Goal: Information Seeking & Learning: Learn about a topic

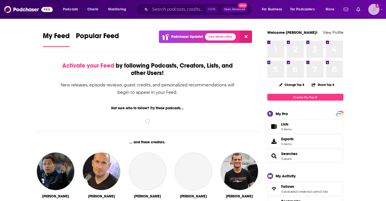
drag, startPoint x: 0, startPoint y: 0, endPoint x: 371, endPoint y: 10, distance: 371.4
click at [371, 10] on img "Logged in as jazmincmiller" at bounding box center [373, 9] width 11 height 11
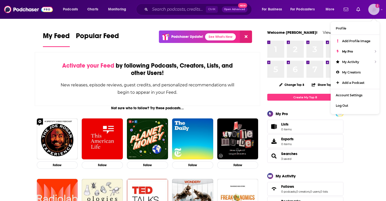
click at [371, 10] on img "Logged in as jazmincmiller" at bounding box center [373, 9] width 11 height 11
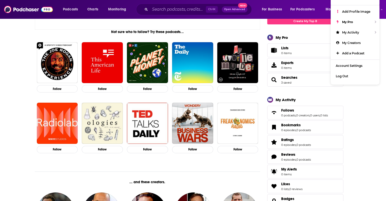
scroll to position [77, 0]
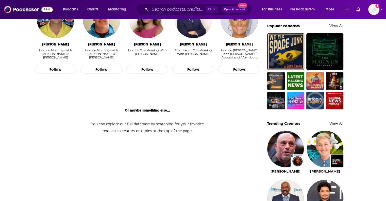
scroll to position [351, 0]
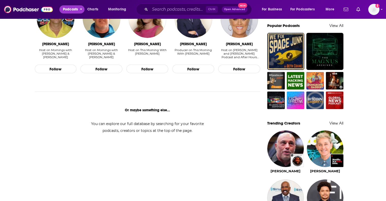
click at [72, 10] on span "Podcasts" at bounding box center [70, 9] width 15 height 7
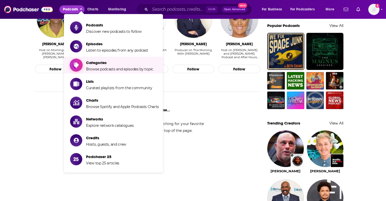
click at [125, 69] on span "Browse podcasts and episodes by topic" at bounding box center [119, 69] width 67 height 5
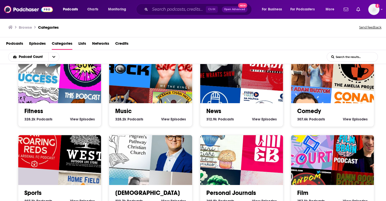
scroll to position [186, 0]
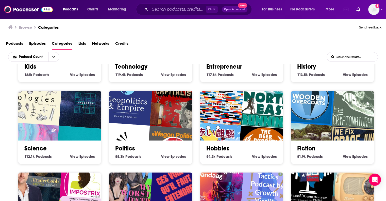
scroll to position [471, 0]
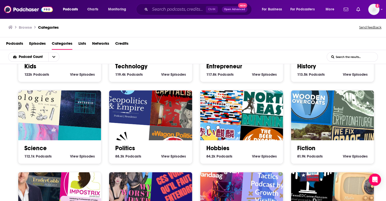
click at [150, 158] on img "Ces voix qu'il faut entendre" at bounding box center [176, 184] width 53 height 53
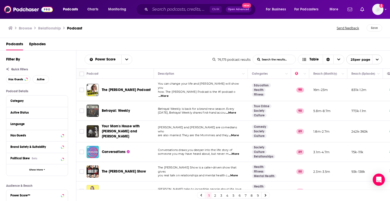
click at [169, 94] on span "...More" at bounding box center [163, 96] width 10 height 4
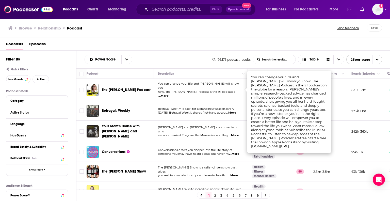
click at [169, 94] on span "...More" at bounding box center [163, 96] width 10 height 4
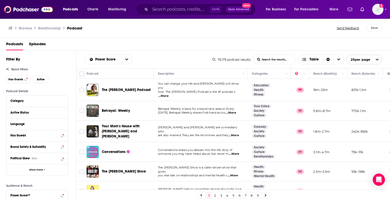
click at [235, 152] on span "...More" at bounding box center [234, 154] width 10 height 4
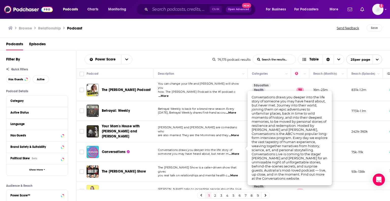
click at [235, 152] on span "...More" at bounding box center [234, 154] width 10 height 4
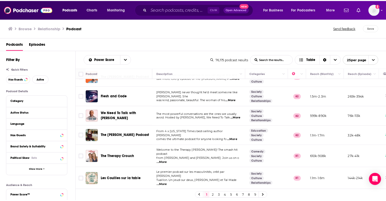
scroll to position [379, 0]
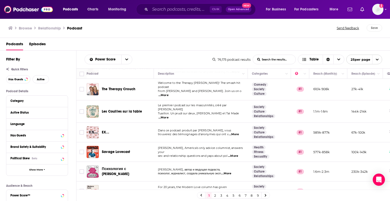
click at [237, 193] on span "...More" at bounding box center [235, 195] width 10 height 4
click at [215, 196] on link "2" at bounding box center [215, 195] width 5 height 6
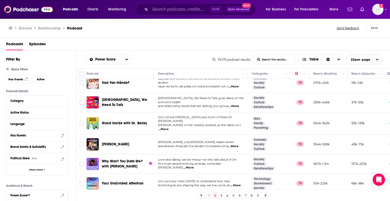
scroll to position [165, 0]
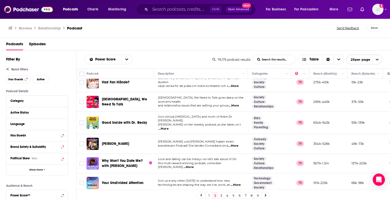
click at [169, 127] on span "...More" at bounding box center [163, 129] width 10 height 4
click at [194, 165] on span "...More" at bounding box center [189, 167] width 10 height 4
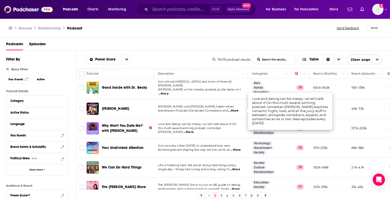
scroll to position [201, 0]
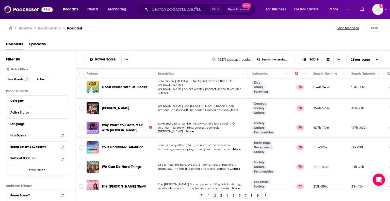
click at [235, 167] on span "...More" at bounding box center [235, 169] width 10 height 4
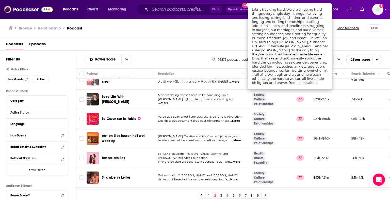
scroll to position [385, 0]
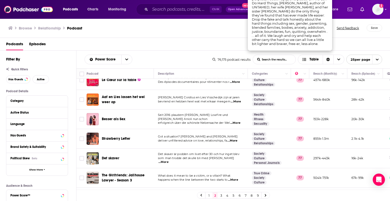
click at [222, 195] on link "3" at bounding box center [221, 195] width 5 height 6
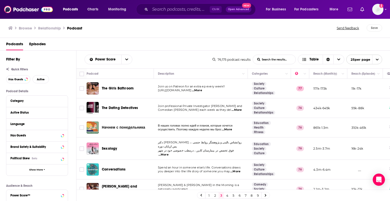
click at [266, 92] on link "Relationships" at bounding box center [263, 93] width 23 height 4
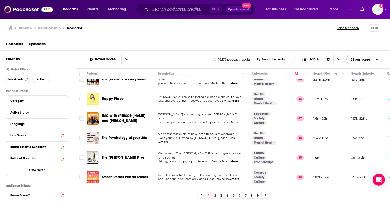
scroll to position [92, 0]
